Goal: Task Accomplishment & Management: Manage account settings

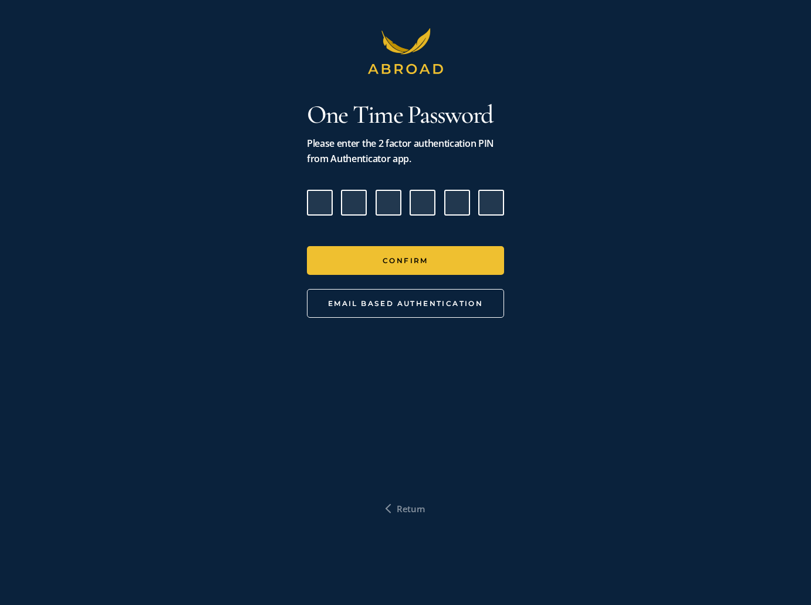
click at [322, 200] on input "Please enter verification code. Digit 1" at bounding box center [320, 203] width 26 height 26
type input "4"
type input "1"
type input "0"
type input "3"
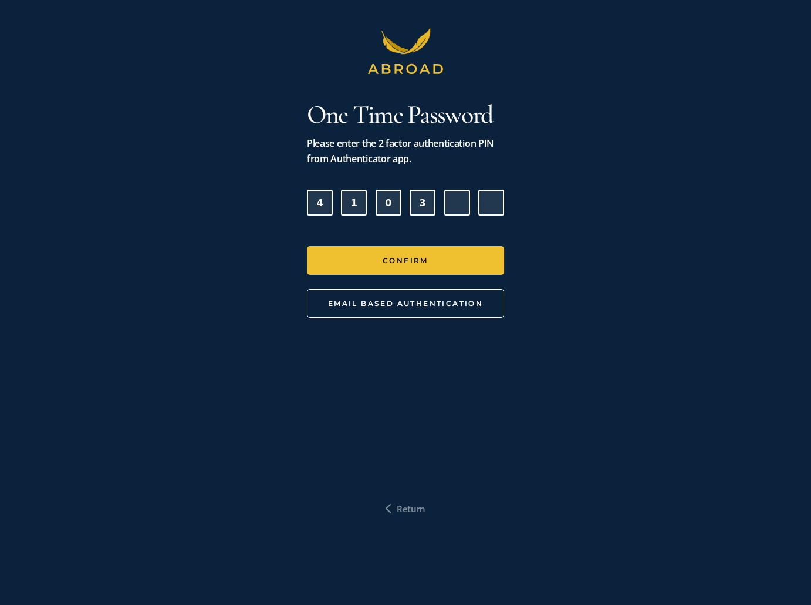
type input "2"
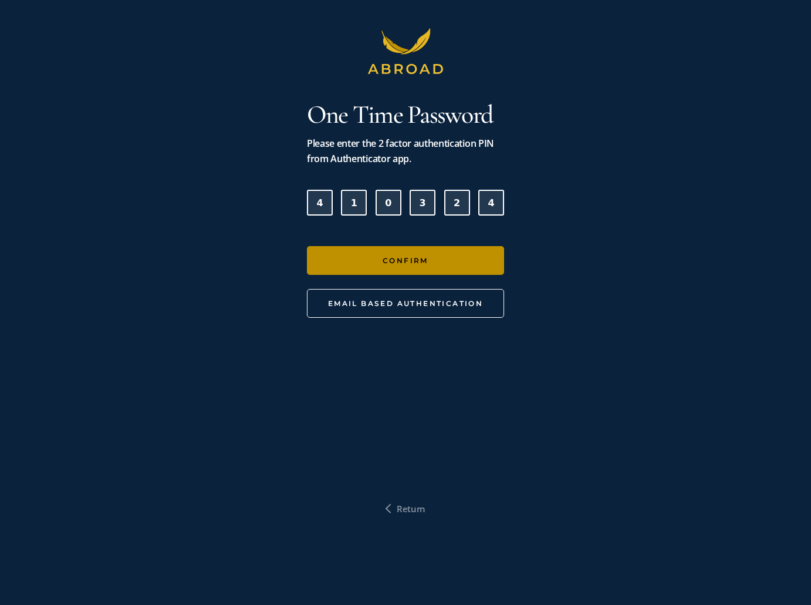
type input "4"
click at [397, 263] on button "Confirm" at bounding box center [405, 260] width 197 height 29
